Goal: Communication & Community: Ask a question

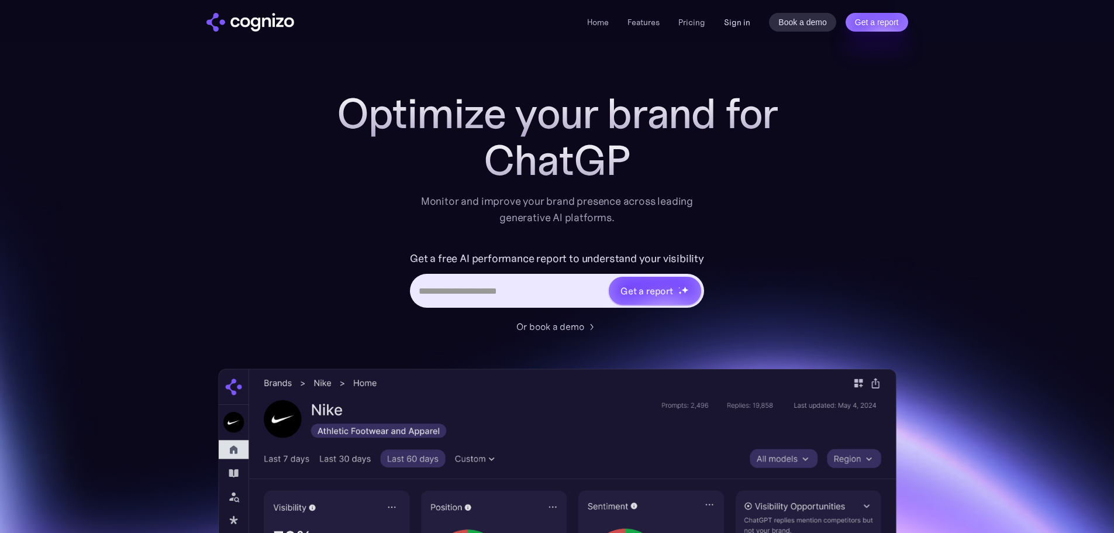
click at [743, 25] on link "Sign in" at bounding box center [737, 22] width 26 height 14
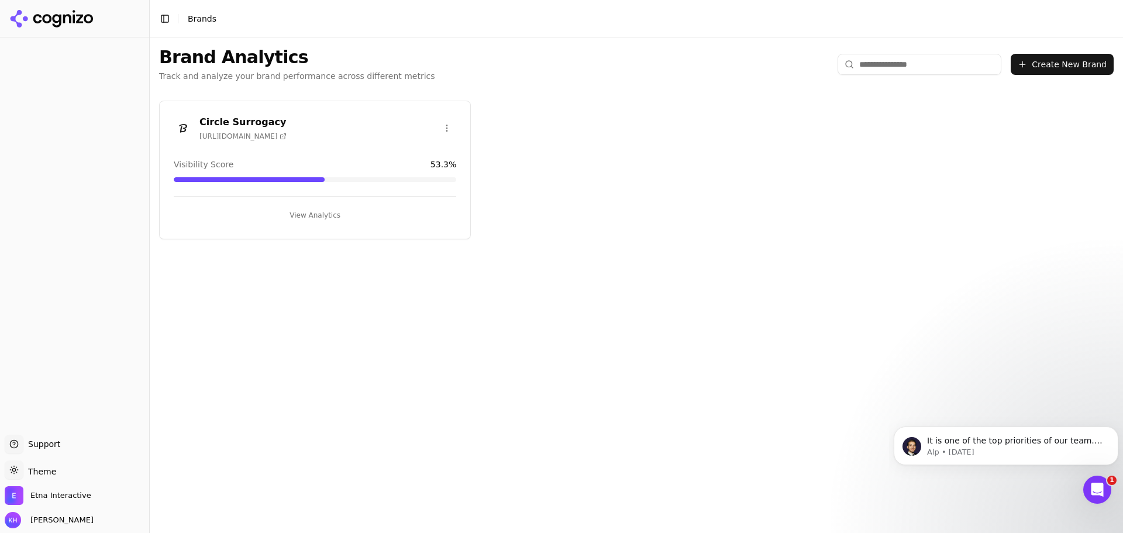
click at [308, 214] on button "View Analytics" at bounding box center [315, 215] width 283 height 19
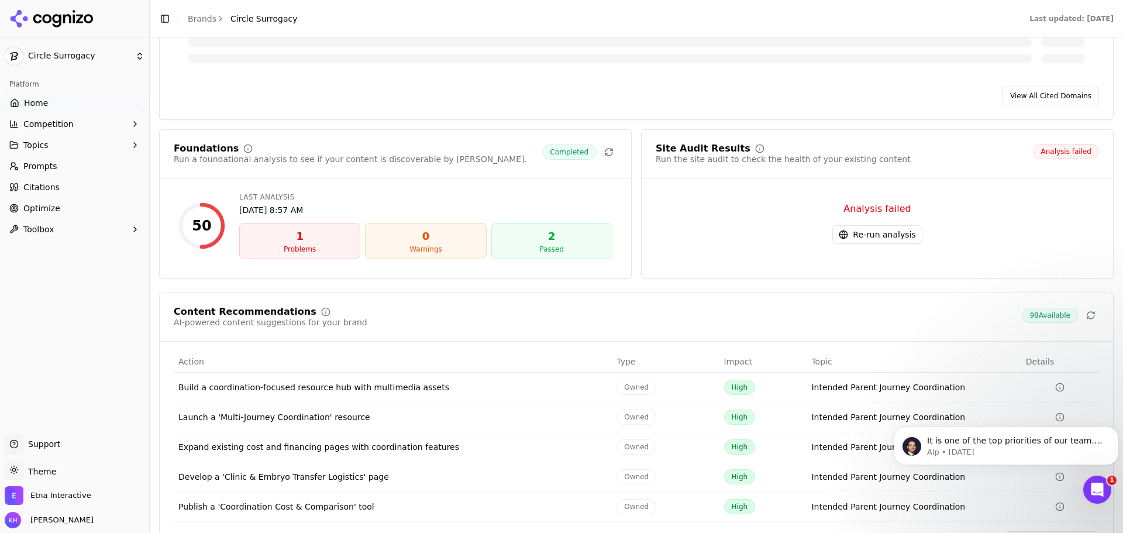
scroll to position [1344, 0]
click at [1039, 449] on p "Alp • [DATE]" at bounding box center [1015, 452] width 177 height 11
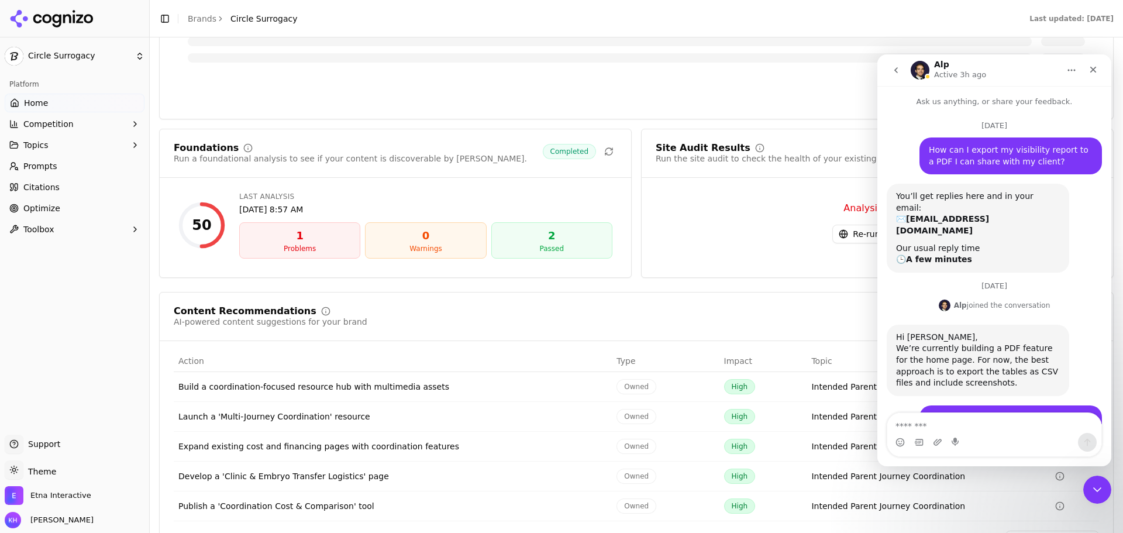
scroll to position [6, 0]
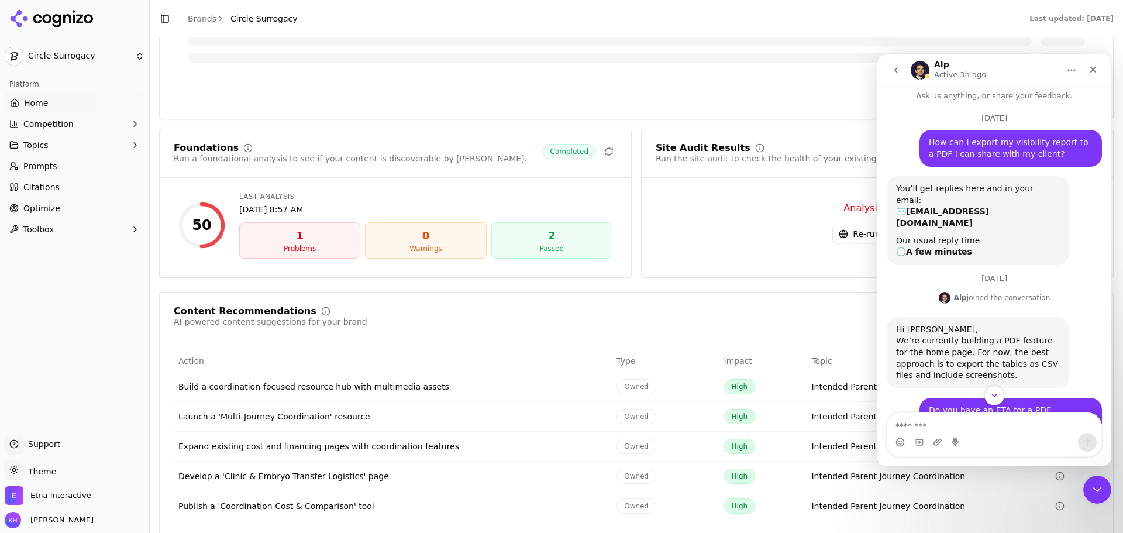
click at [344, 174] on div "Foundations Run a foundational analysis to see if your content is discoverable …" at bounding box center [395, 160] width 471 height 35
click at [247, 221] on div "Last Analysis [DATE] 8:57 AM 1 Problems 0 Warnings 2 Passed" at bounding box center [425, 225] width 373 height 67
click at [273, 238] on div "1" at bounding box center [299, 236] width 111 height 16
click at [348, 232] on div "1" at bounding box center [299, 236] width 111 height 16
click at [401, 242] on div "0" at bounding box center [425, 236] width 111 height 16
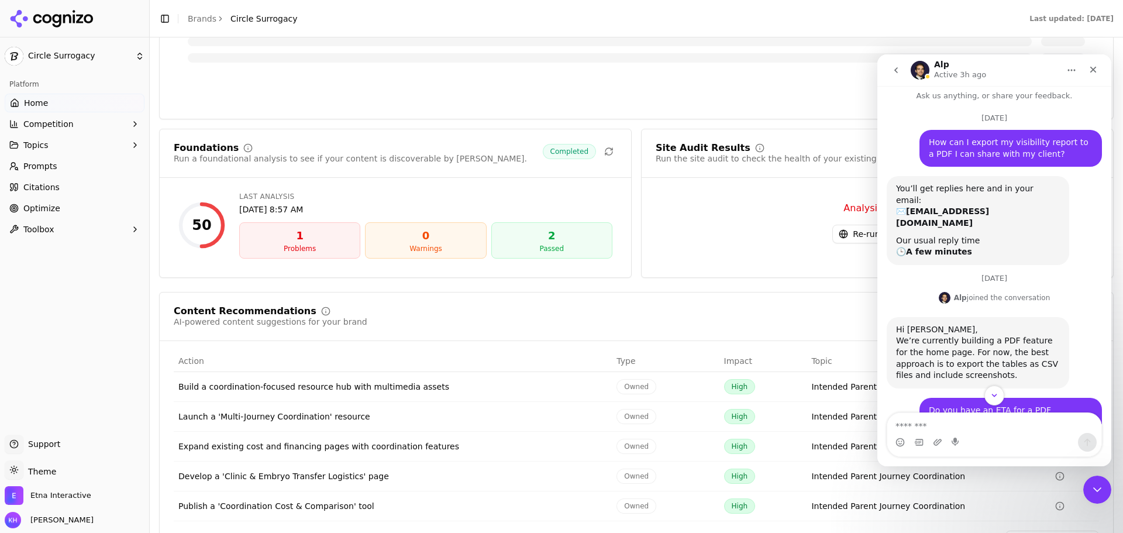
drag, startPoint x: 472, startPoint y: 238, endPoint x: 482, endPoint y: 238, distance: 9.9
click at [476, 238] on div "0" at bounding box center [425, 236] width 111 height 16
click at [552, 239] on div "2" at bounding box center [552, 236] width 111 height 16
click at [274, 232] on div "1" at bounding box center [299, 236] width 111 height 16
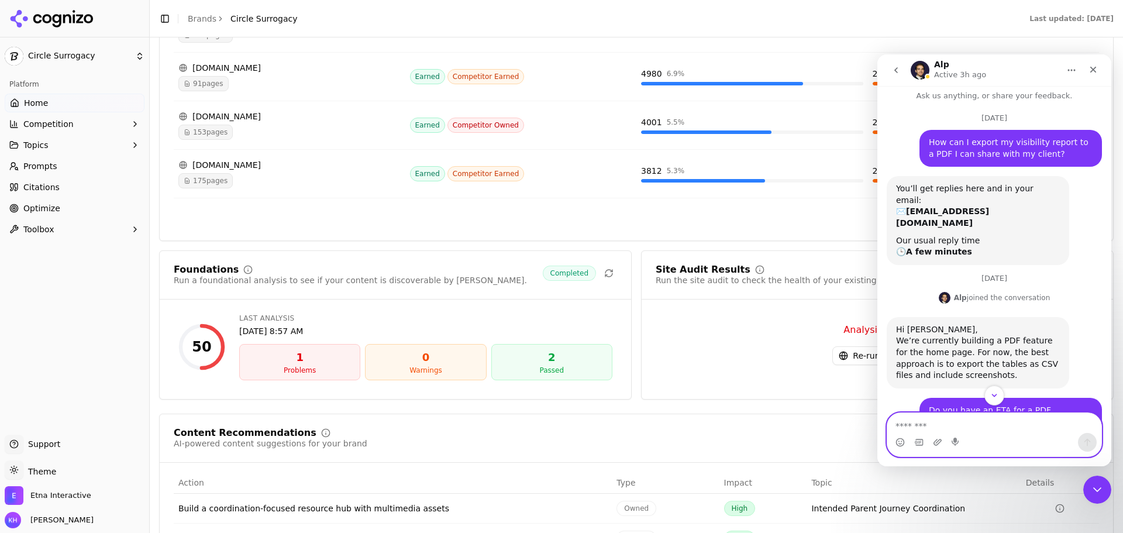
click at [950, 429] on textarea "Message…" at bounding box center [994, 423] width 214 height 20
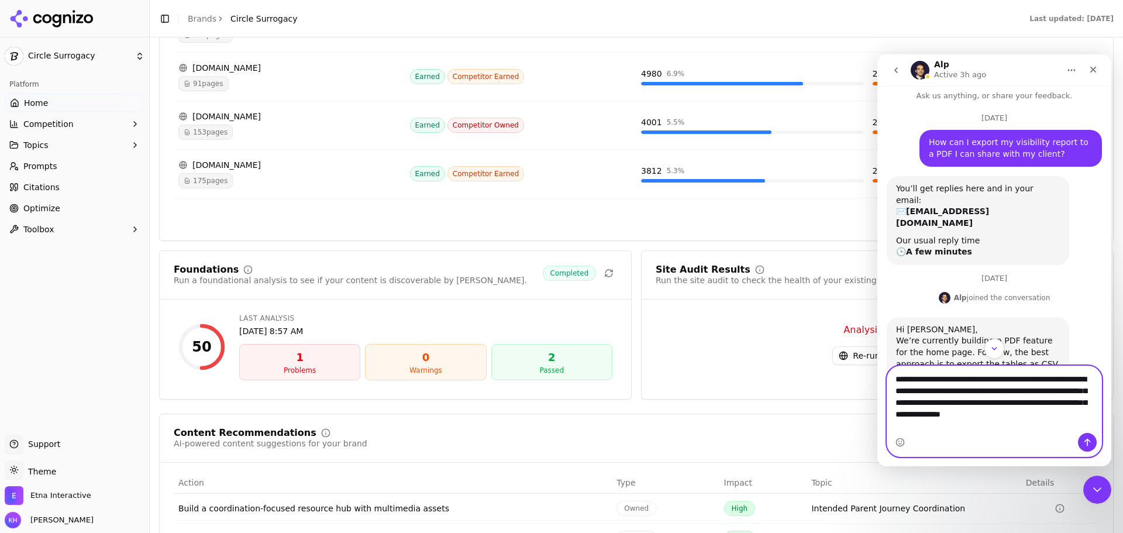
type textarea "**********"
click at [1087, 443] on icon "Send a message…" at bounding box center [1087, 442] width 9 height 9
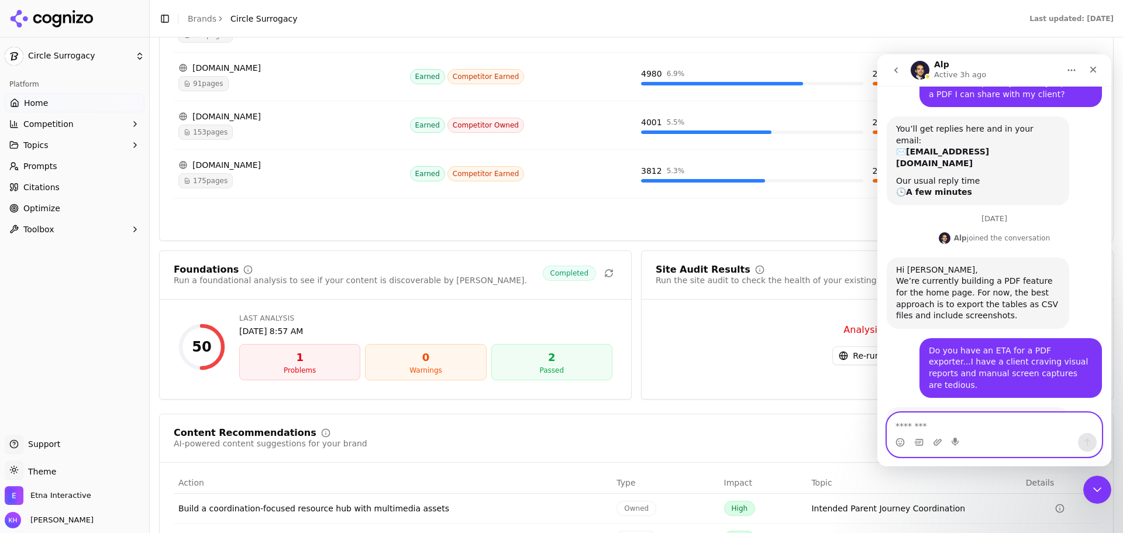
scroll to position [197, 0]
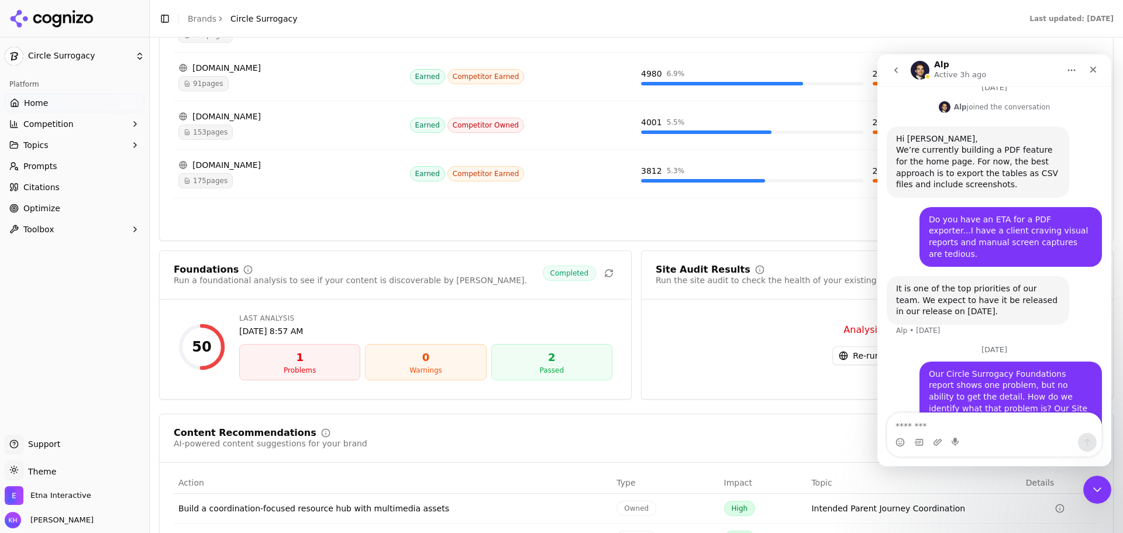
click at [786, 367] on div "Analysis failed Re-run analysis" at bounding box center [877, 344] width 443 height 70
click at [853, 354] on button "Re-run analysis" at bounding box center [876, 355] width 89 height 19
click at [1091, 70] on icon "Close" at bounding box center [1093, 69] width 9 height 9
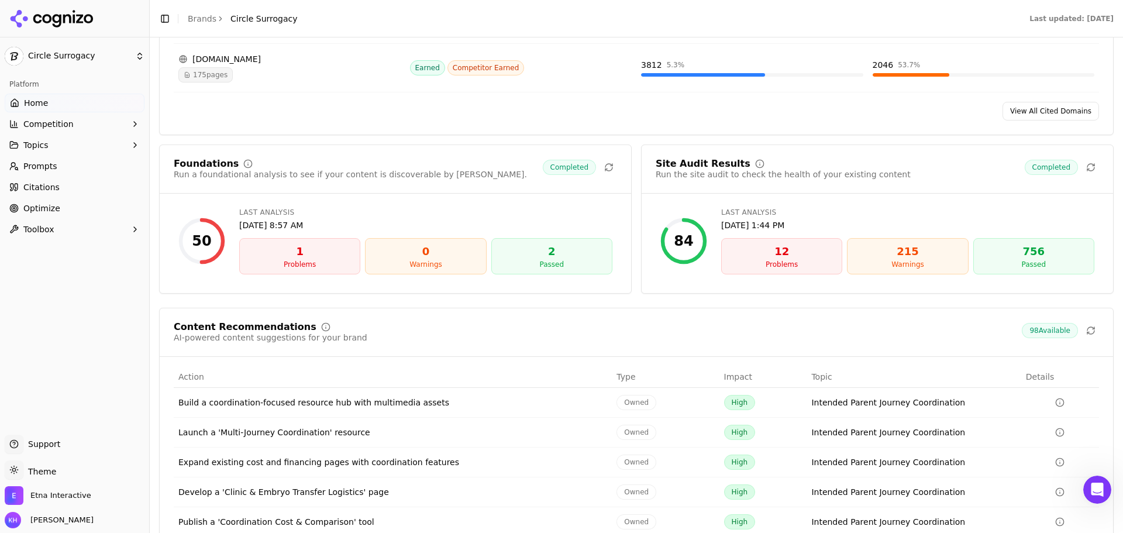
scroll to position [1451, 0]
click at [798, 254] on div "12" at bounding box center [781, 251] width 111 height 16
click at [921, 253] on div "215" at bounding box center [907, 251] width 111 height 16
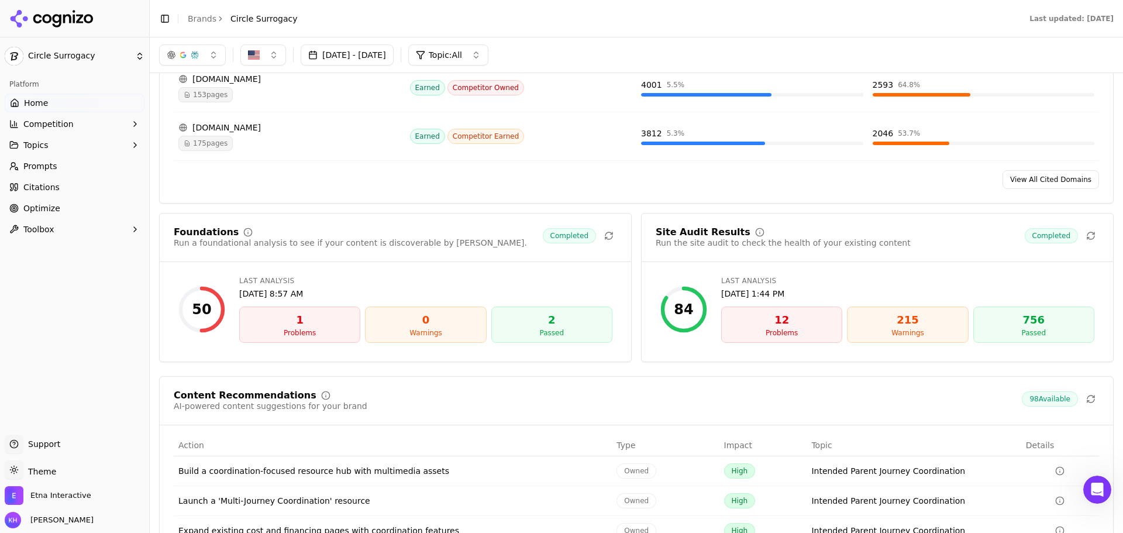
scroll to position [1381, 0]
click at [605, 236] on icon at bounding box center [608, 236] width 9 height 9
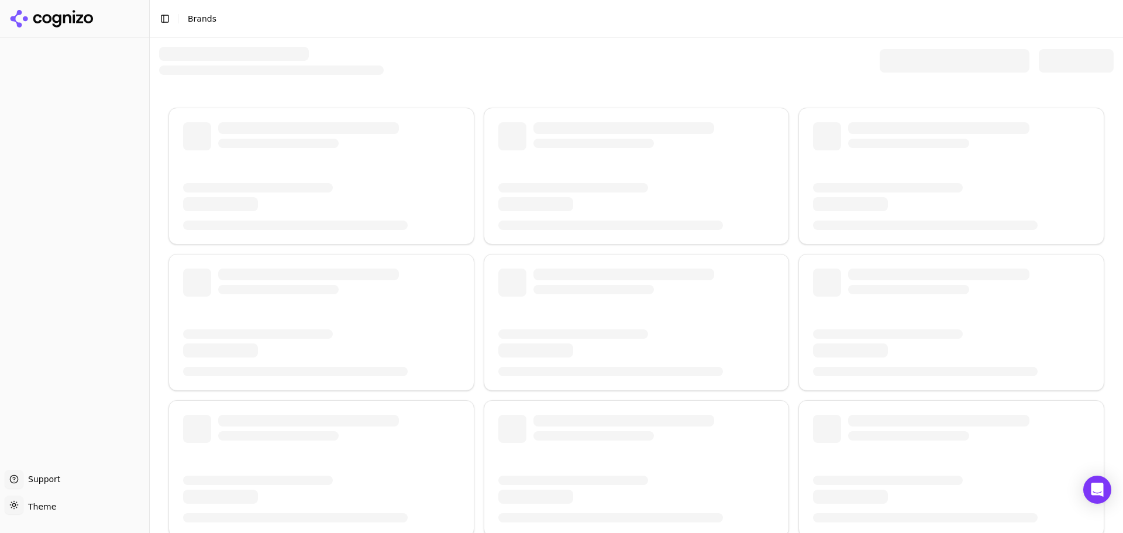
scroll to position [173, 0]
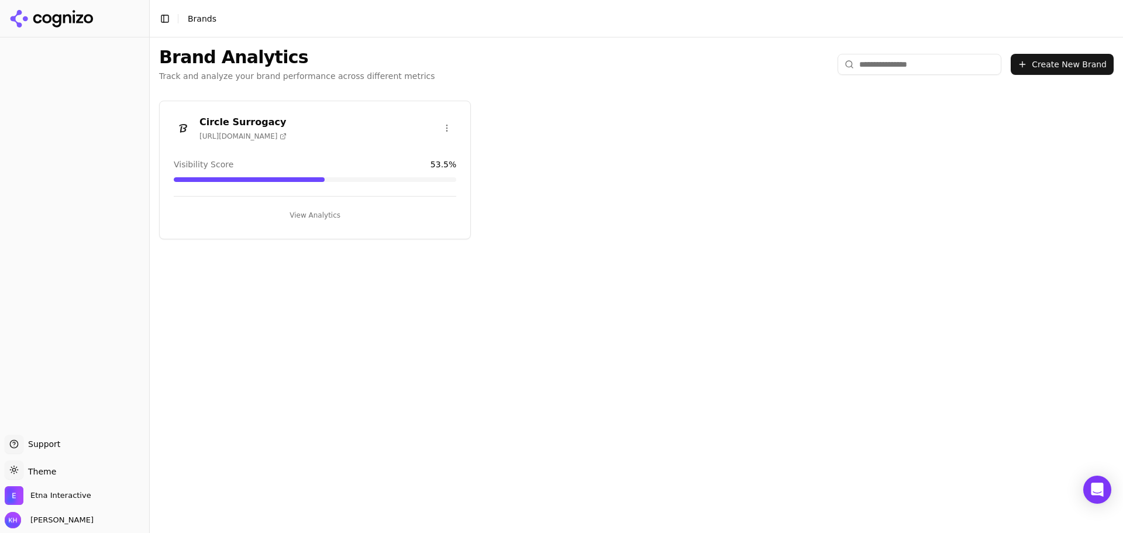
click at [311, 218] on button "View Analytics" at bounding box center [315, 215] width 283 height 19
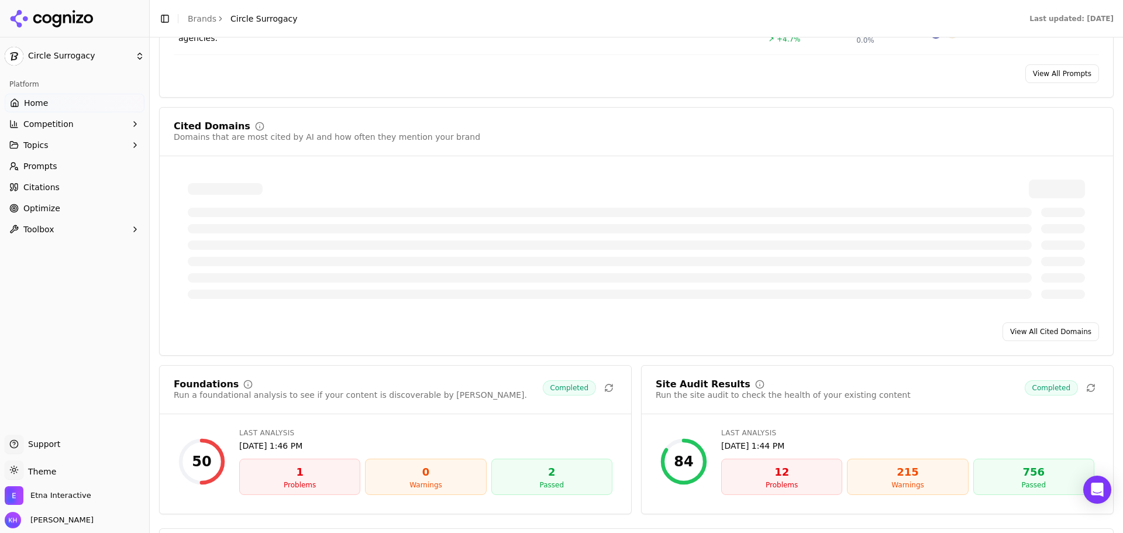
scroll to position [1111, 0]
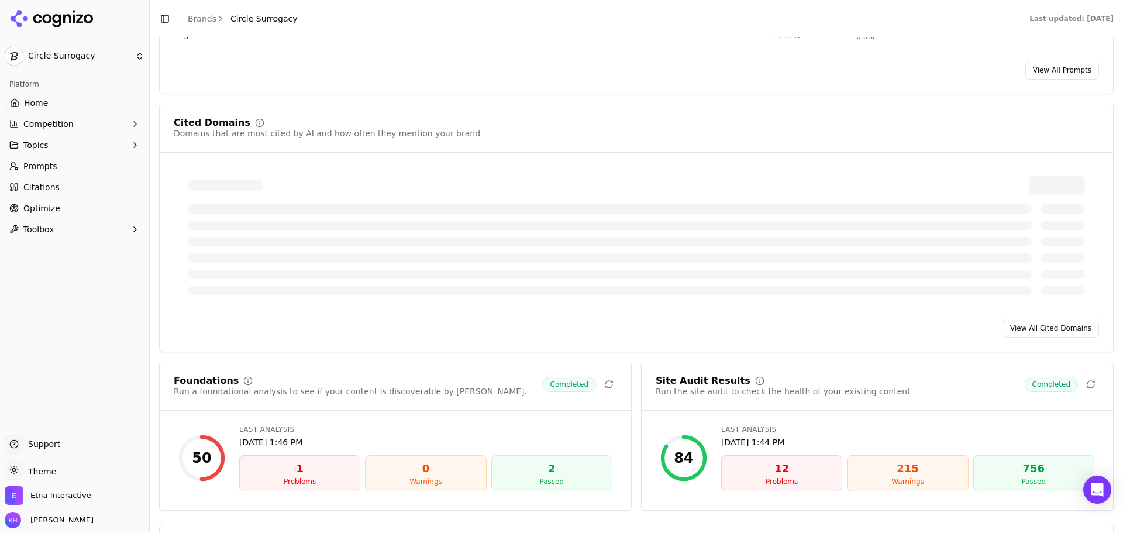
click at [299, 472] on div "1" at bounding box center [299, 468] width 111 height 16
click at [217, 456] on div "50" at bounding box center [201, 458] width 47 height 47
drag, startPoint x: 180, startPoint y: 446, endPoint x: 291, endPoint y: 432, distance: 112.1
click at [181, 446] on div "50" at bounding box center [201, 458] width 47 height 47
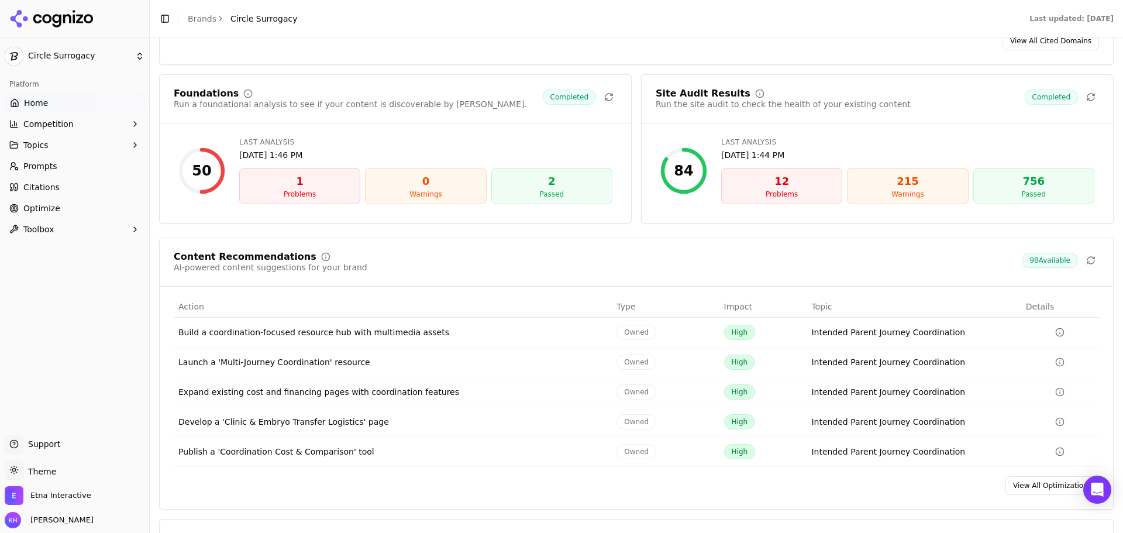
scroll to position [1521, 0]
drag, startPoint x: 523, startPoint y: 202, endPoint x: 239, endPoint y: 160, distance: 287.4
type textarea "* ******** * ******** * ****"
click at [239, 160] on div "50 Last Analysis Sep 4, 2025, 1:46 PM 1 Problems 0 Warnings 2 Passed" at bounding box center [395, 170] width 443 height 76
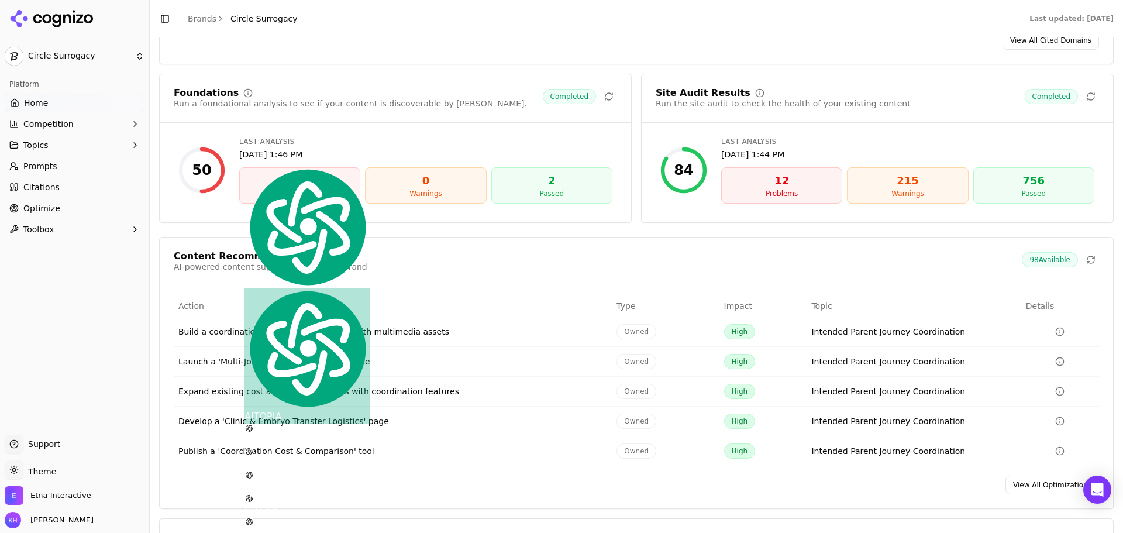
click at [456, 129] on div "Foundations Run a foundational analysis to see if your content is discoverable …" at bounding box center [395, 148] width 473 height 149
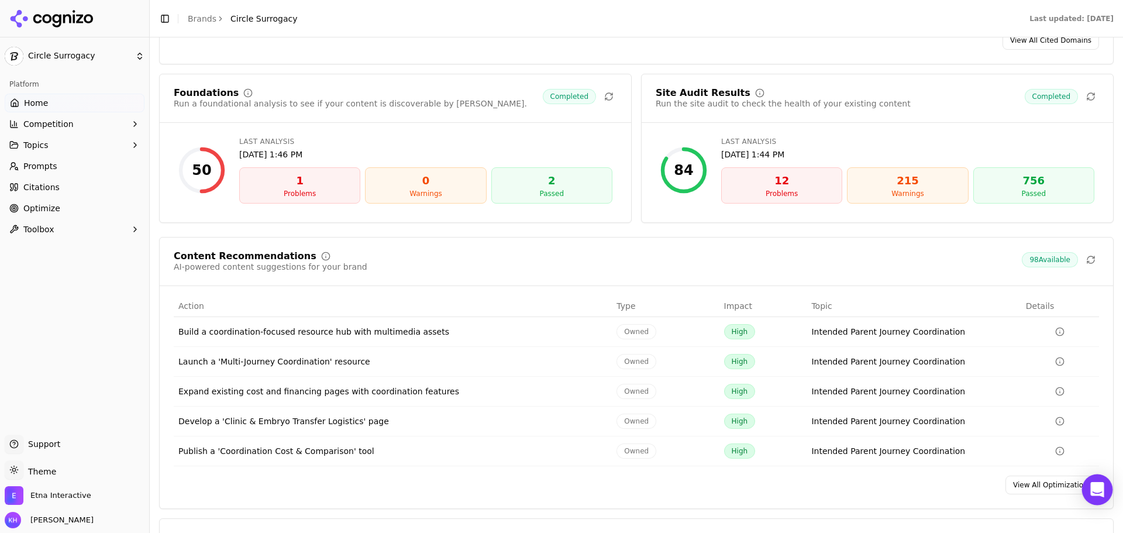
click at [1093, 494] on icon "Open Intercom Messenger" at bounding box center [1096, 489] width 13 height 15
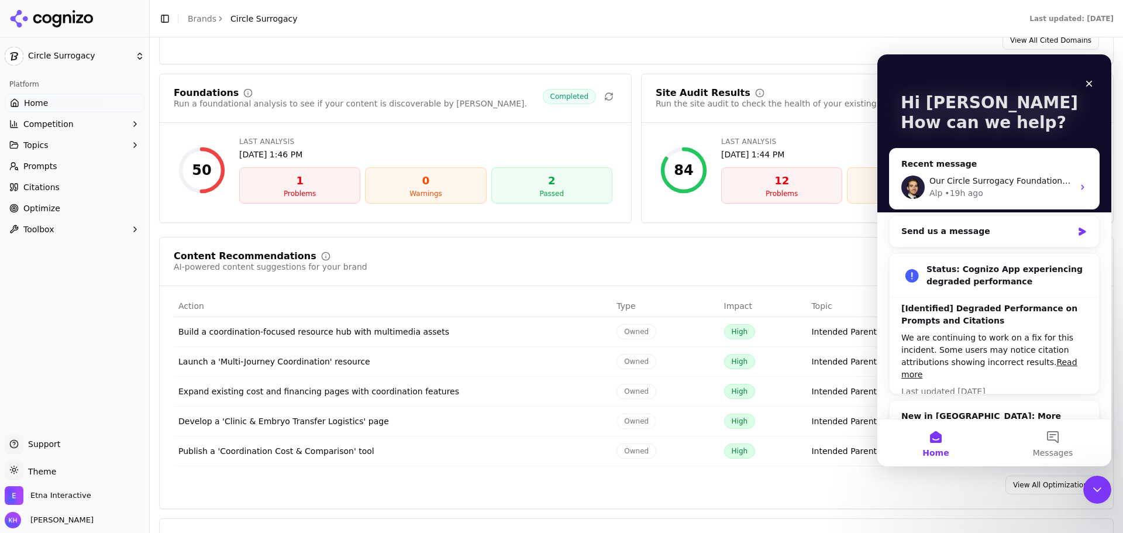
scroll to position [99, 0]
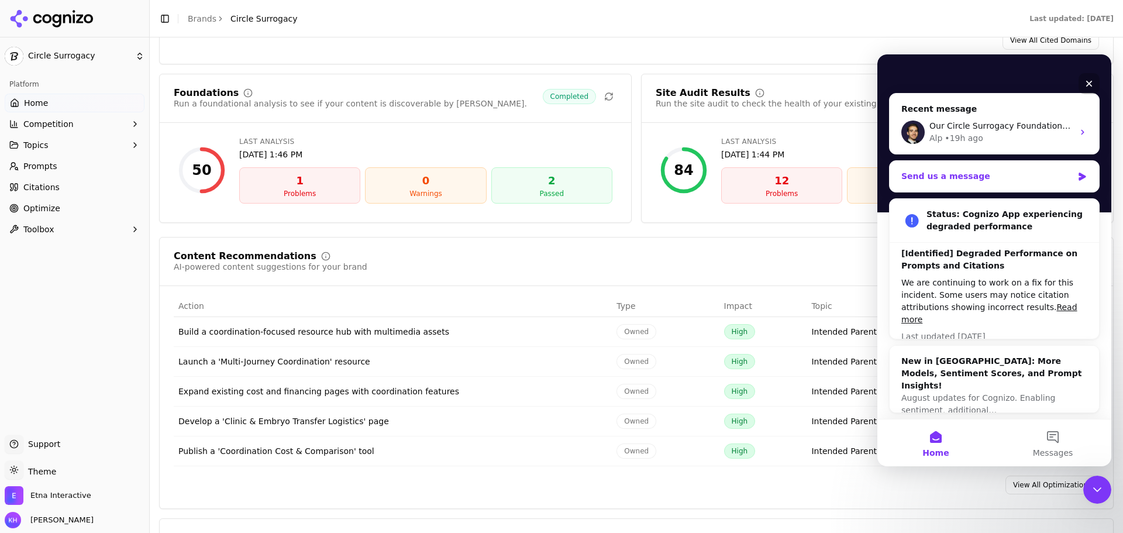
click at [974, 171] on div "Send us a message" at bounding box center [986, 176] width 171 height 12
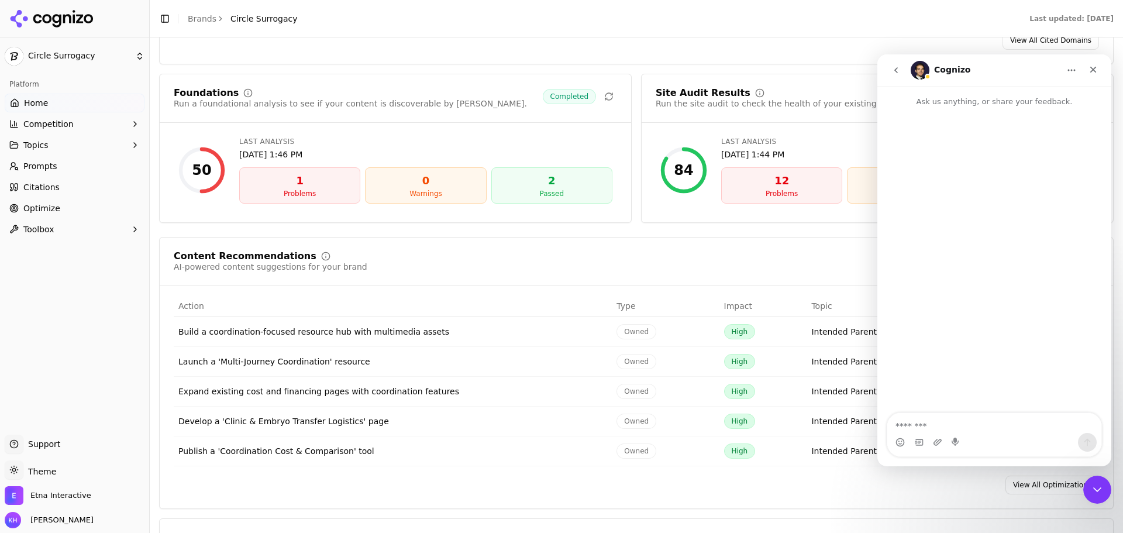
scroll to position [0, 0]
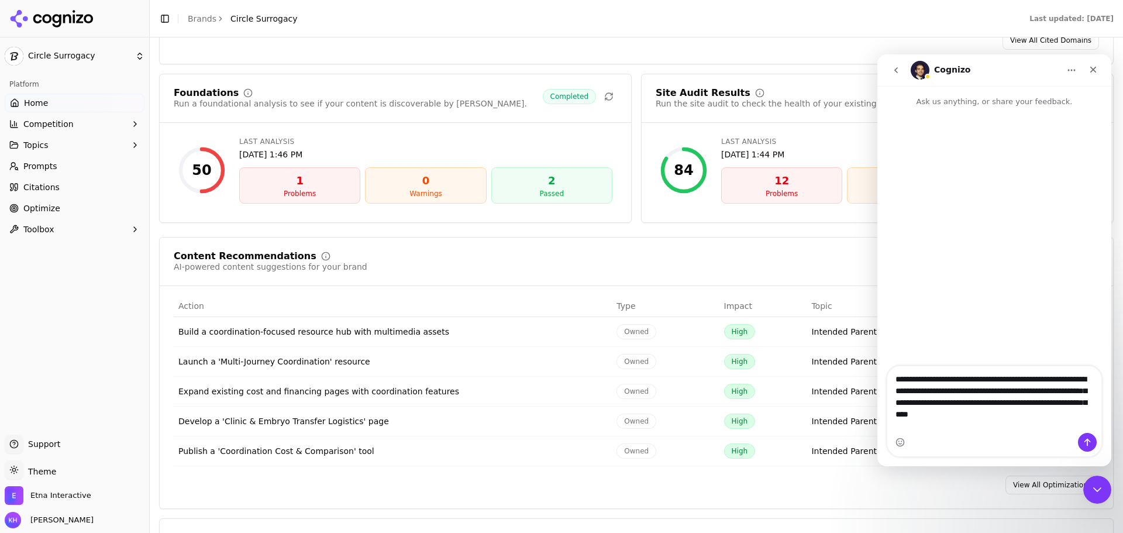
type textarea "**********"
click at [1092, 444] on button "Send a message…" at bounding box center [1087, 442] width 19 height 19
